Goal: Task Accomplishment & Management: Manage account settings

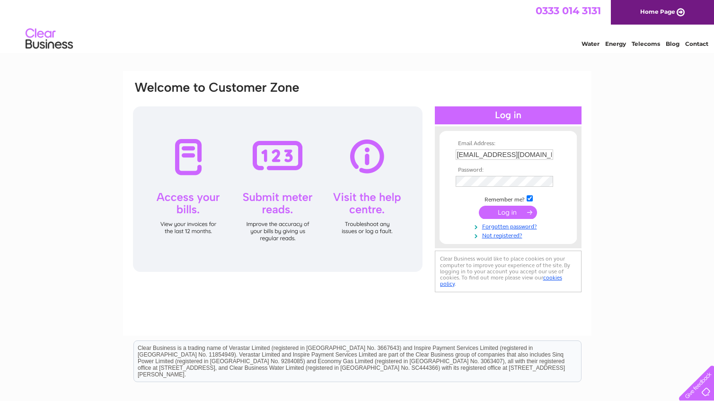
click at [506, 211] on input "submit" at bounding box center [508, 212] width 58 height 13
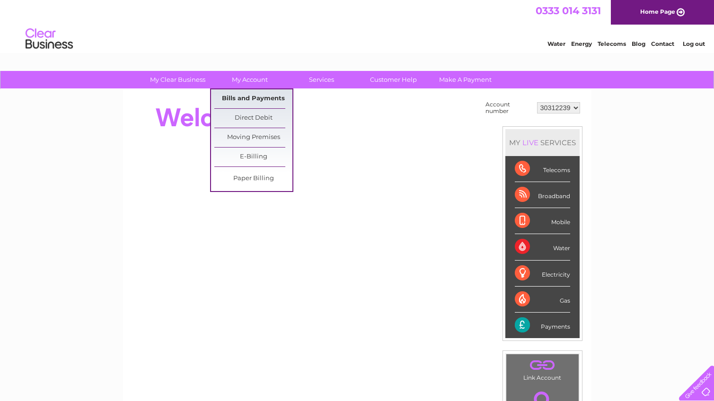
click at [249, 98] on link "Bills and Payments" at bounding box center [253, 98] width 78 height 19
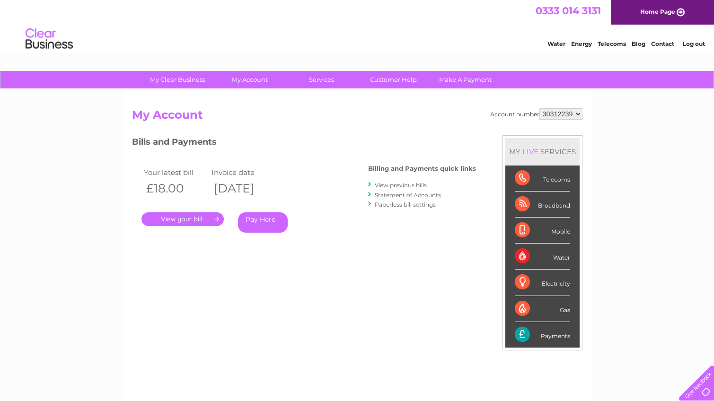
click at [196, 218] on link "." at bounding box center [183, 219] width 82 height 14
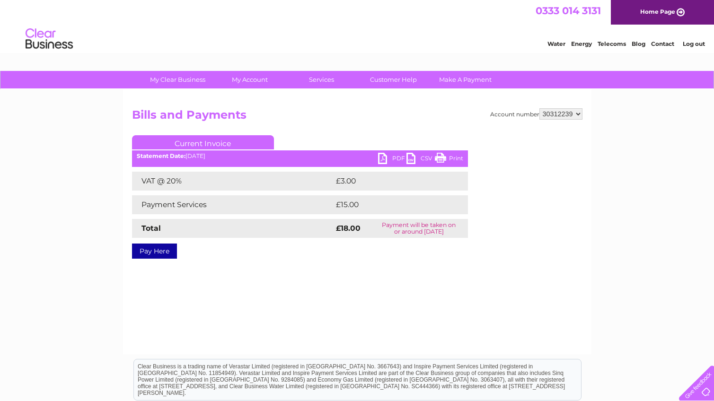
click at [398, 157] on link "PDF" at bounding box center [392, 160] width 28 height 14
